Goal: Transaction & Acquisition: Book appointment/travel/reservation

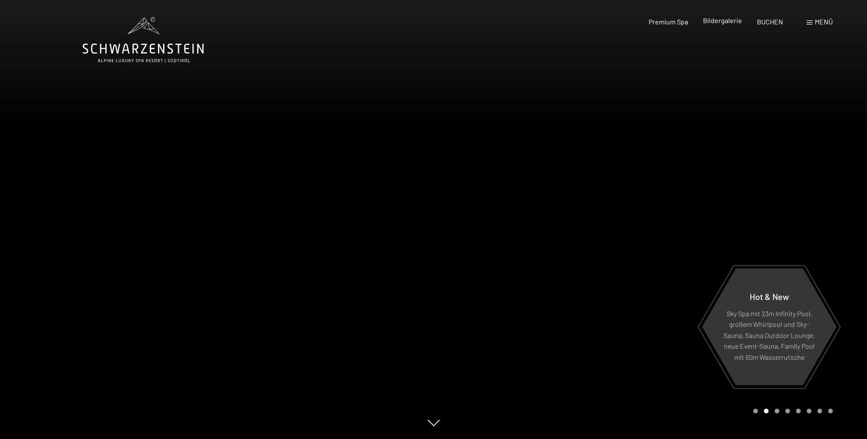
click at [717, 20] on span "Bildergalerie" at bounding box center [722, 20] width 39 height 8
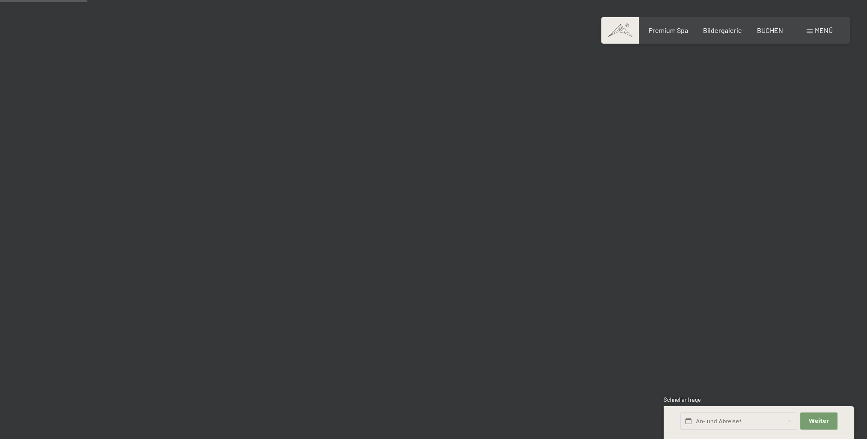
scroll to position [1113, 0]
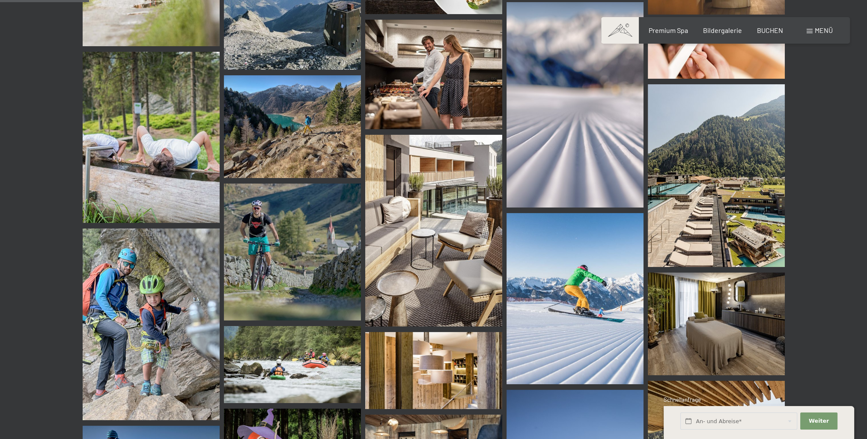
click at [443, 247] on img at bounding box center [433, 231] width 137 height 192
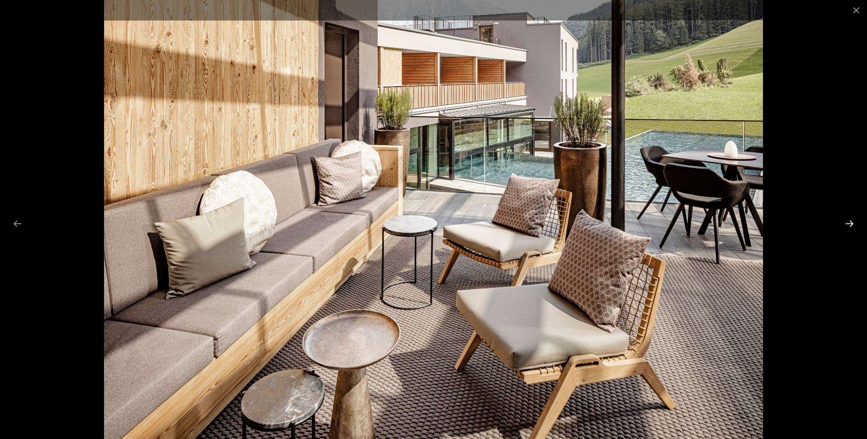
drag, startPoint x: 848, startPoint y: 216, endPoint x: 849, endPoint y: 221, distance: 5.6
click at [848, 217] on button "Next slide" at bounding box center [849, 223] width 18 height 17
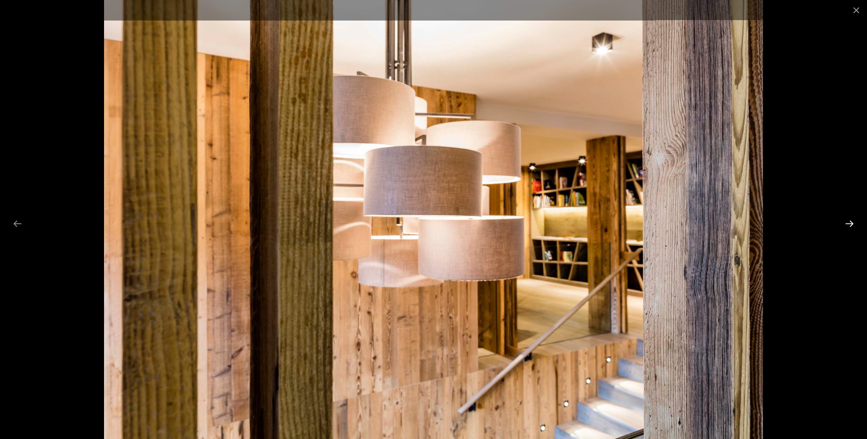
click at [849, 223] on button "Next slide" at bounding box center [849, 223] width 18 height 17
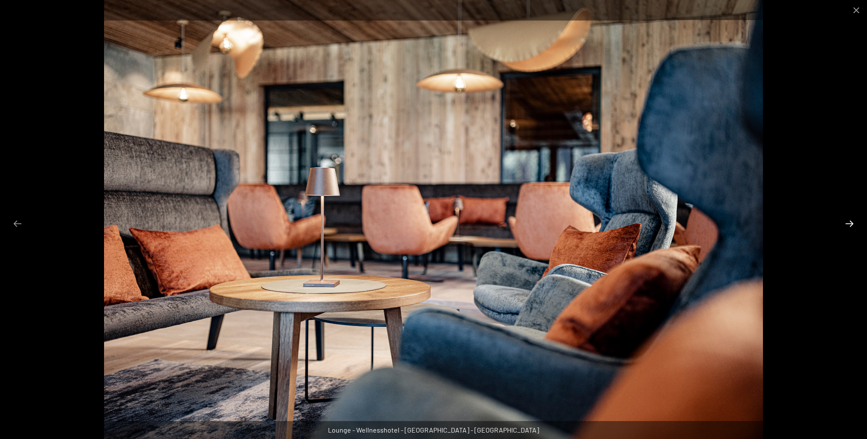
click at [849, 224] on button "Next slide" at bounding box center [849, 223] width 18 height 17
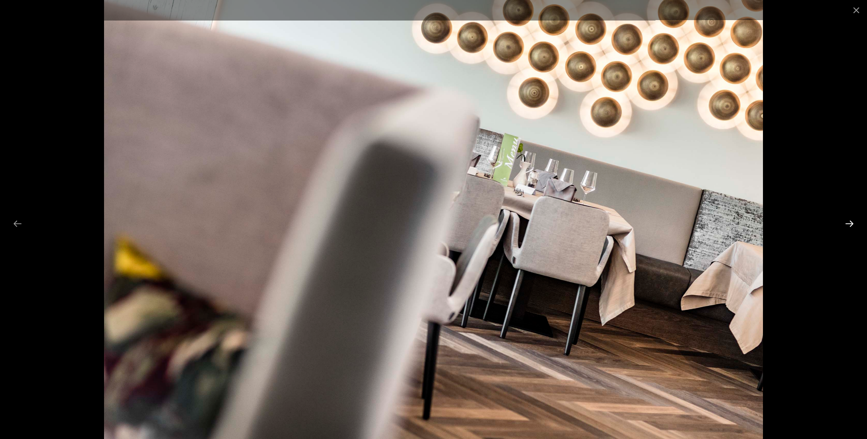
click at [849, 224] on button "Next slide" at bounding box center [849, 223] width 18 height 17
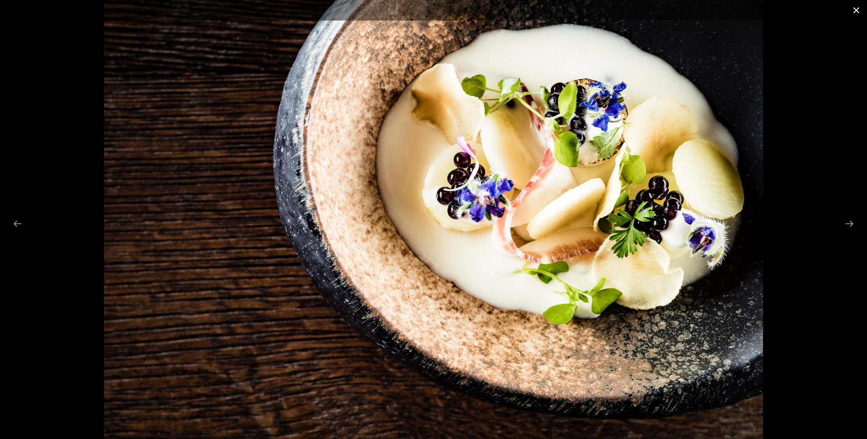
click at [859, 13] on button "Close gallery" at bounding box center [855, 10] width 21 height 20
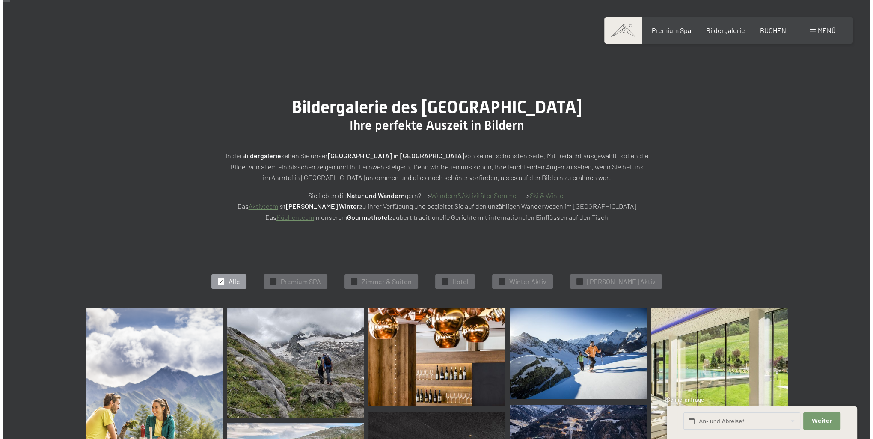
scroll to position [0, 0]
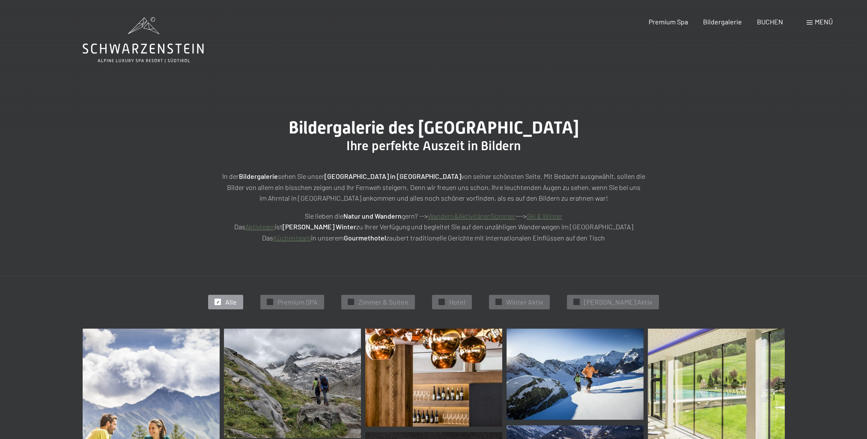
click at [810, 19] on div "Menü" at bounding box center [819, 21] width 26 height 9
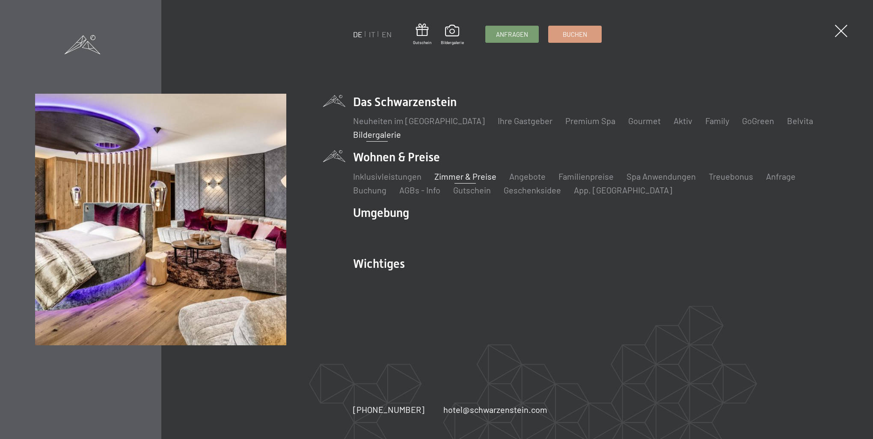
click at [455, 178] on link "Zimmer & Preise" at bounding box center [465, 176] width 62 height 10
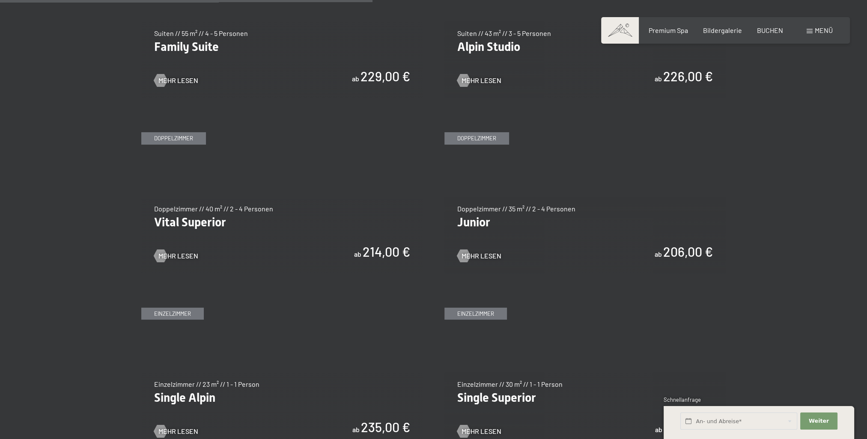
scroll to position [1199, 0]
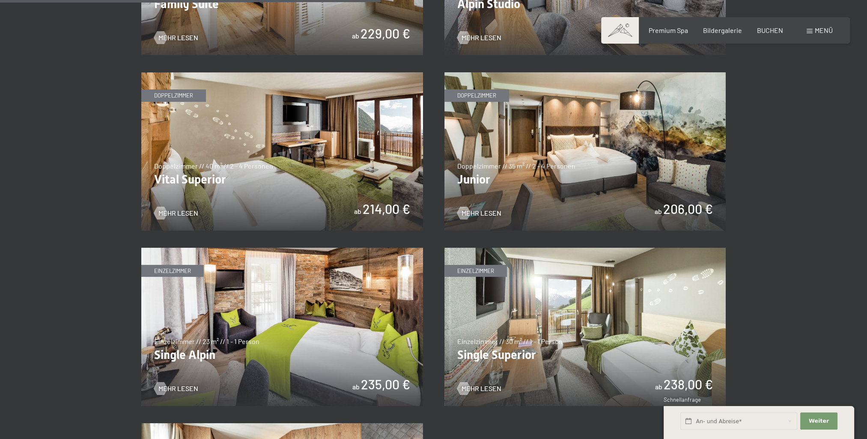
click at [599, 147] on img at bounding box center [585, 151] width 282 height 158
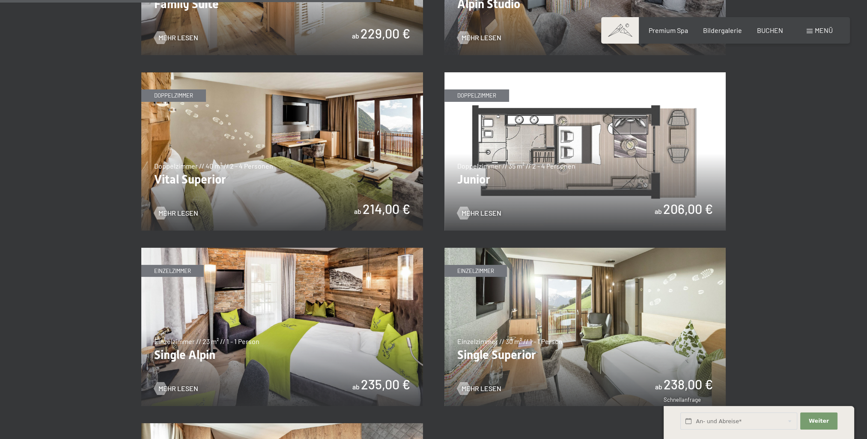
click at [559, 170] on img at bounding box center [585, 151] width 282 height 158
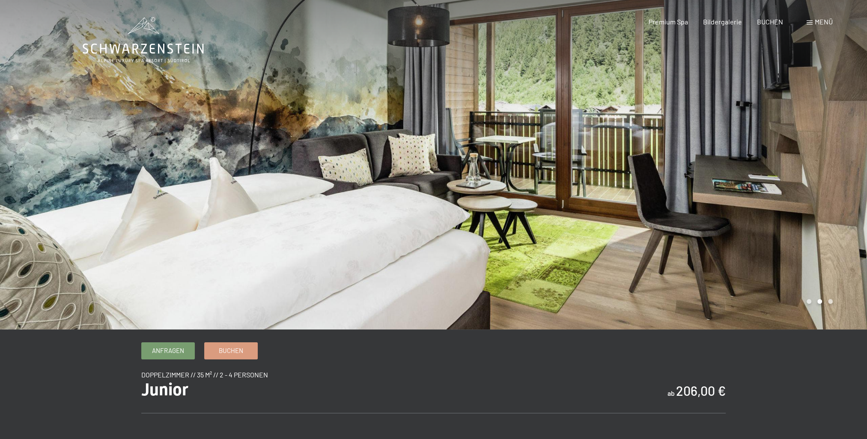
click at [822, 24] on span "Menü" at bounding box center [824, 22] width 18 height 8
